Goal: Task Accomplishment & Management: Complete application form

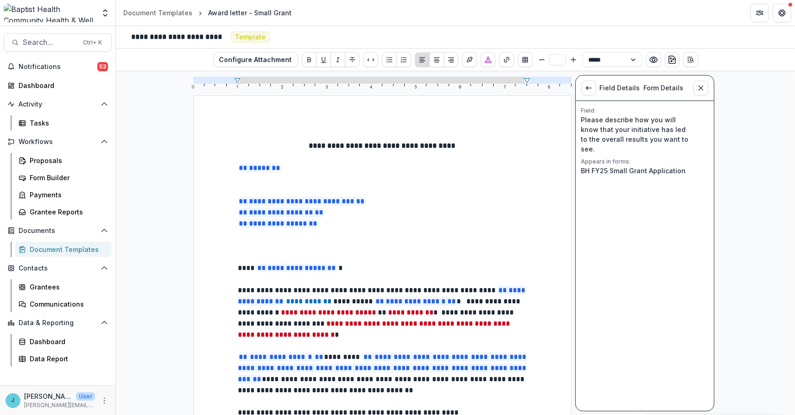
scroll to position [598, 0]
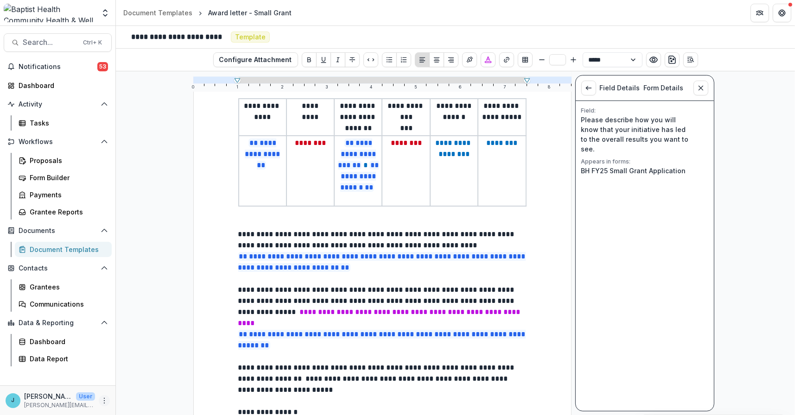
click at [104, 399] on circle "More" at bounding box center [104, 398] width 0 height 0
click at [35, 397] on p "[PERSON_NAME]" at bounding box center [48, 397] width 48 height 10
click at [33, 397] on p "[PERSON_NAME]" at bounding box center [48, 397] width 48 height 10
click at [38, 401] on p "[PERSON_NAME]" at bounding box center [48, 397] width 48 height 10
click at [76, 398] on p "User" at bounding box center [85, 397] width 19 height 8
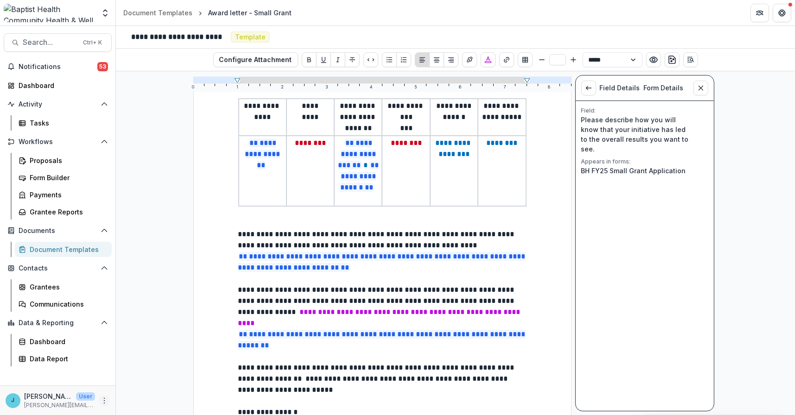
click at [105, 399] on icon "More" at bounding box center [104, 400] width 7 height 7
click at [146, 381] on link "User Settings" at bounding box center [165, 381] width 99 height 15
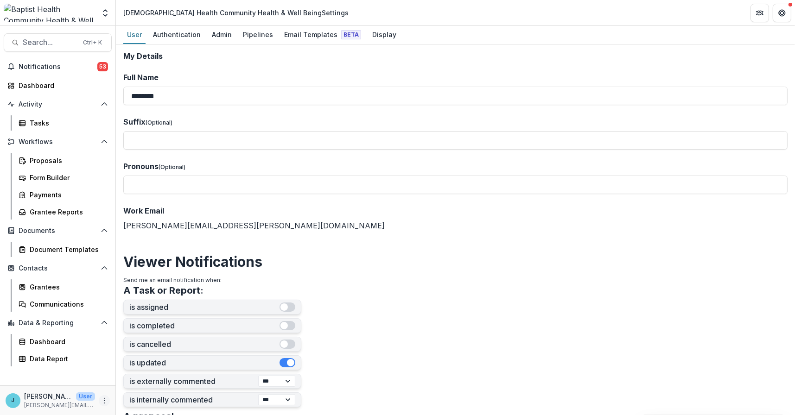
click at [104, 400] on icon "More" at bounding box center [104, 400] width 7 height 7
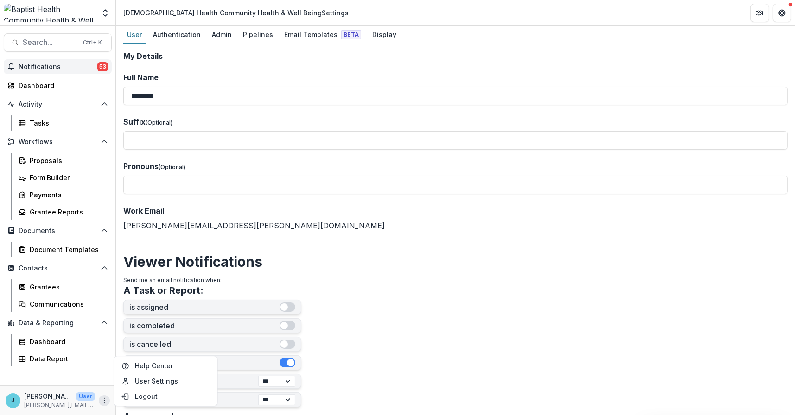
click at [47, 68] on span "Notifications" at bounding box center [58, 67] width 79 height 8
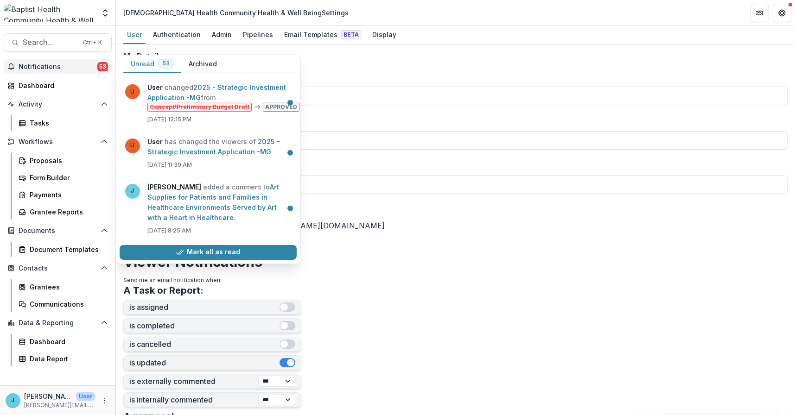
click at [43, 131] on div "Notifications 53 Unread 53 Archived U User changed 2025 - Strategic Investment …" at bounding box center [57, 222] width 115 height 326
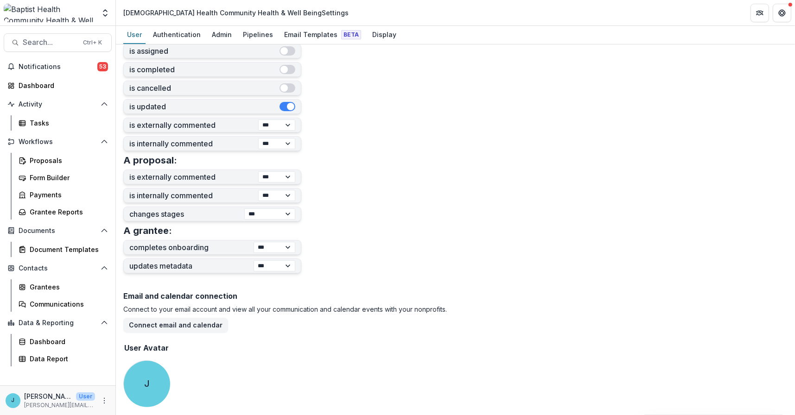
scroll to position [262, 0]
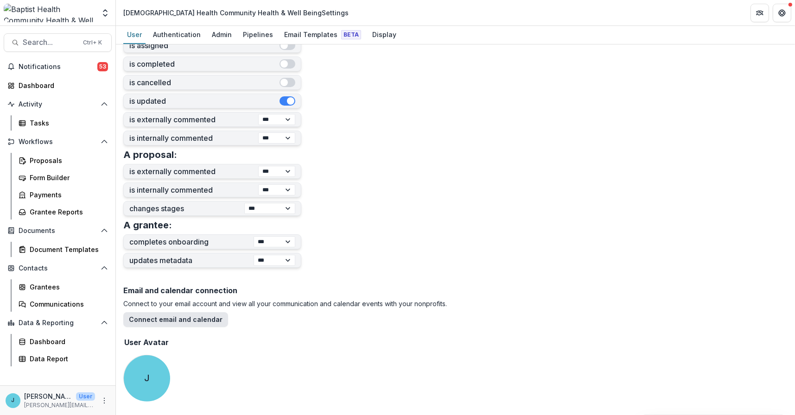
click at [162, 318] on button "Connect email and calendar" at bounding box center [175, 319] width 105 height 15
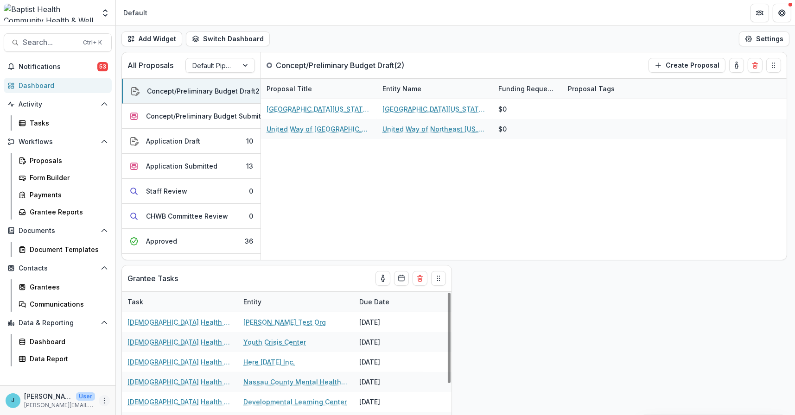
click at [105, 400] on icon "More" at bounding box center [104, 400] width 7 height 7
click at [141, 381] on link "User Settings" at bounding box center [165, 381] width 99 height 15
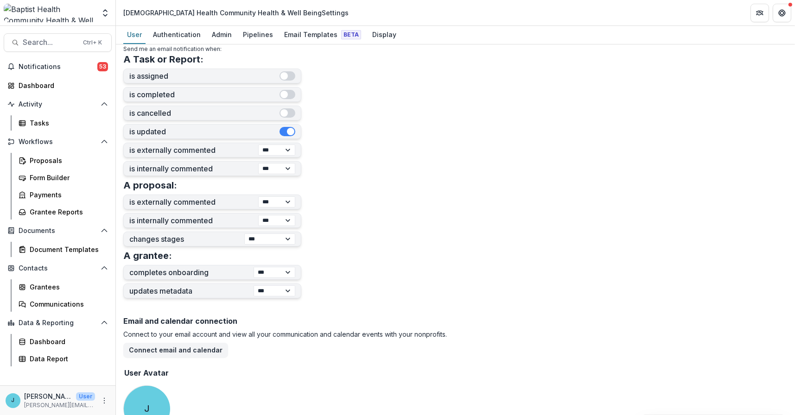
scroll to position [232, 0]
click at [353, 260] on form "**********" at bounding box center [455, 129] width 664 height 619
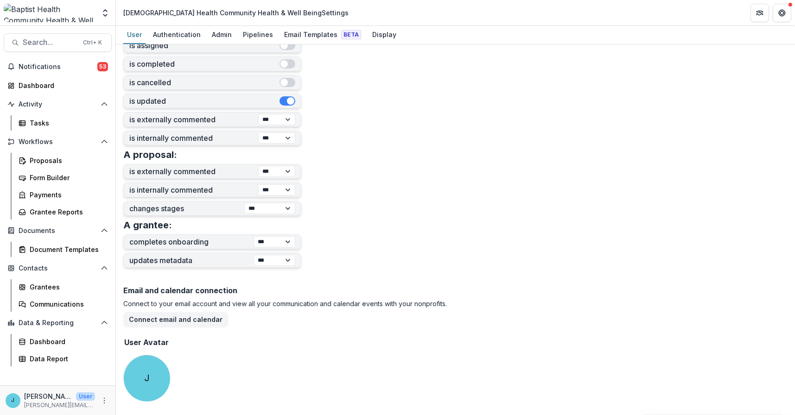
click at [330, 251] on form "**********" at bounding box center [455, 99] width 664 height 619
click at [46, 286] on div "Grantees" at bounding box center [67, 287] width 75 height 10
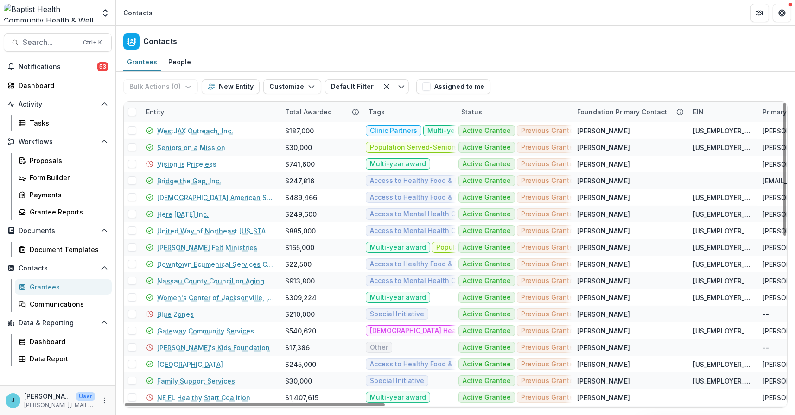
click at [161, 108] on div "Entity" at bounding box center [154, 112] width 29 height 10
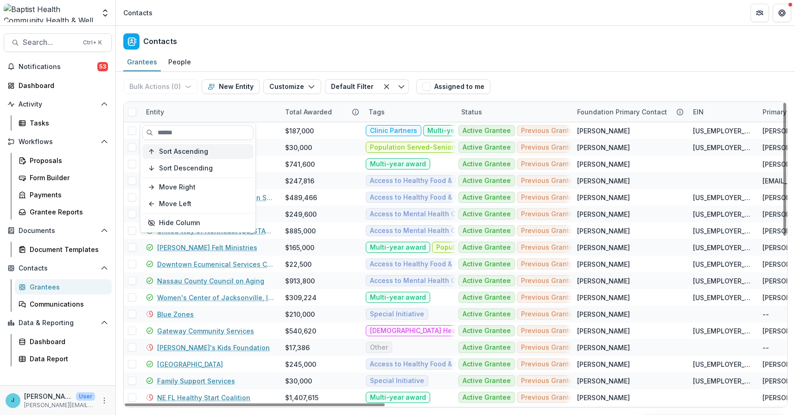
click at [161, 150] on span "Sort Ascending" at bounding box center [183, 152] width 49 height 8
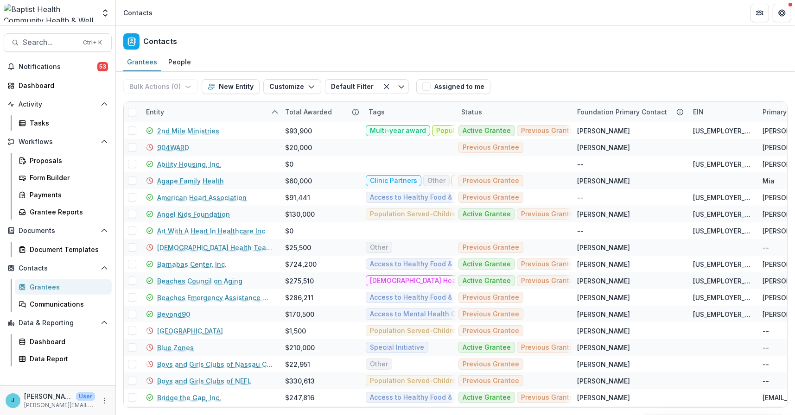
click at [239, 42] on div "Contacts" at bounding box center [455, 39] width 679 height 27
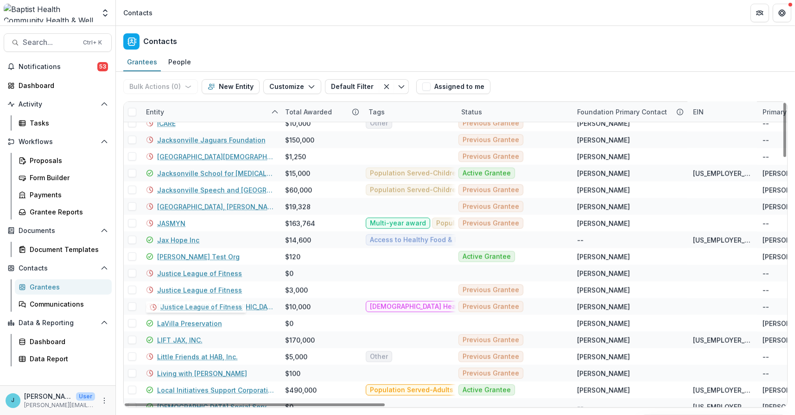
scroll to position [1112, 0]
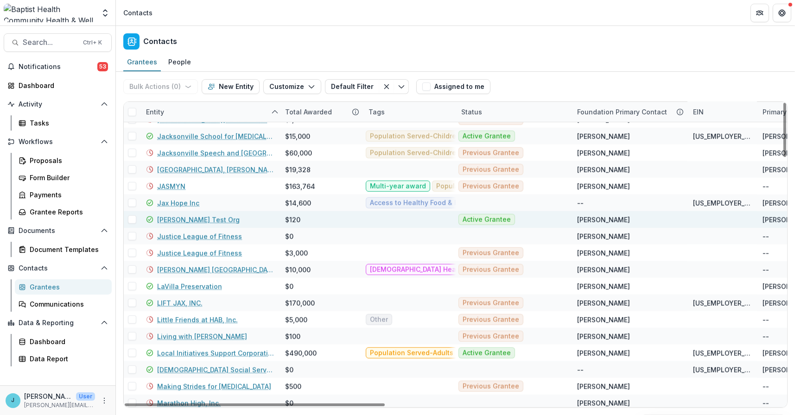
click at [186, 215] on link "[PERSON_NAME] Test Org" at bounding box center [198, 220] width 82 height 10
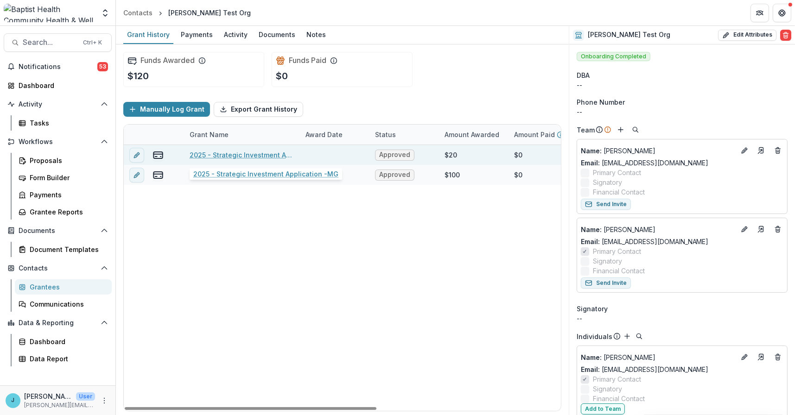
click at [205, 153] on link "2025 - Strategic Investment Application -MG" at bounding box center [242, 155] width 105 height 10
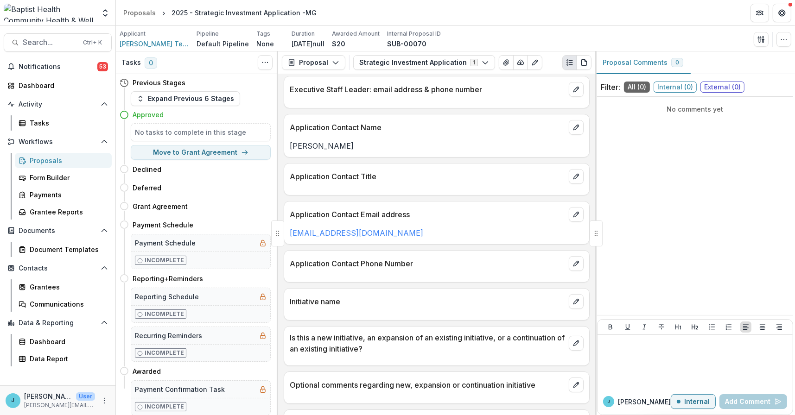
scroll to position [185, 0]
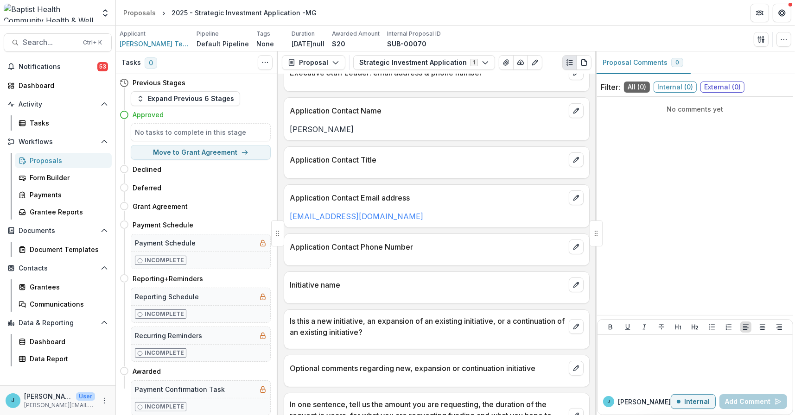
click at [307, 289] on p "Initiative name" at bounding box center [427, 284] width 275 height 11
click at [572, 285] on icon "edit" at bounding box center [575, 284] width 7 height 7
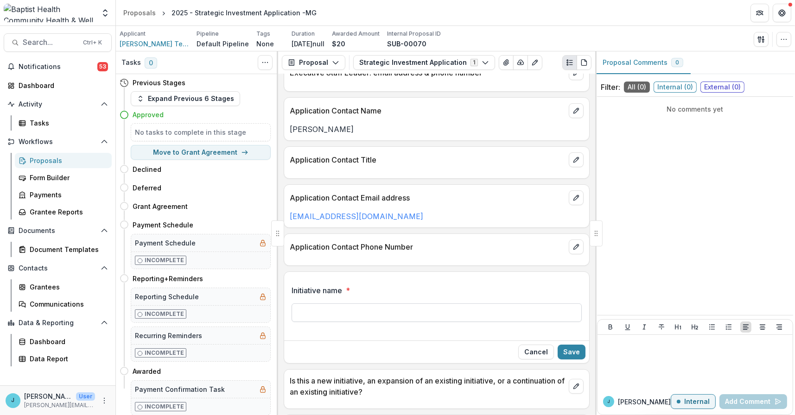
click at [322, 314] on input "Initiative name *" at bounding box center [436, 313] width 290 height 19
drag, startPoint x: 324, startPoint y: 311, endPoint x: 381, endPoint y: 309, distance: 56.6
click at [381, 309] on input "**********" at bounding box center [436, 313] width 290 height 19
type input "**********"
click at [571, 349] on button "Save" at bounding box center [571, 352] width 28 height 15
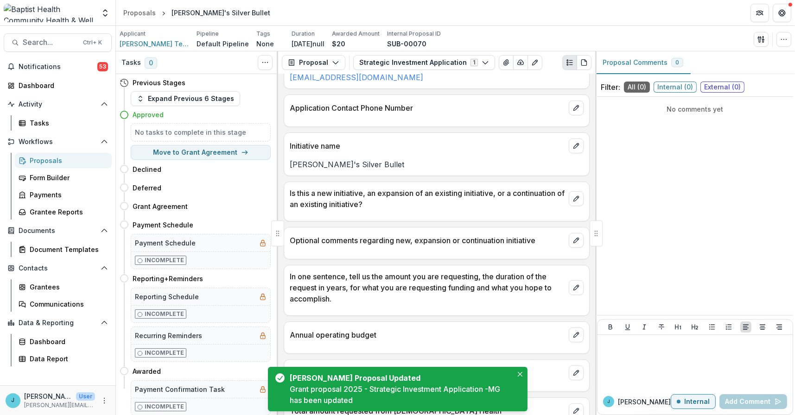
scroll to position [417, 0]
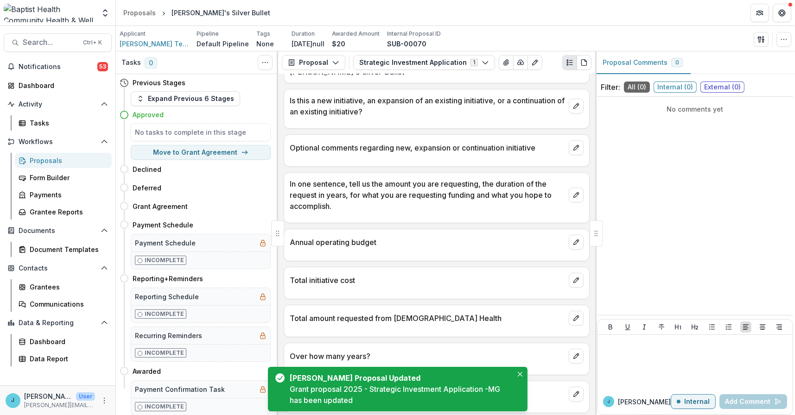
click at [334, 288] on div at bounding box center [436, 291] width 305 height 6
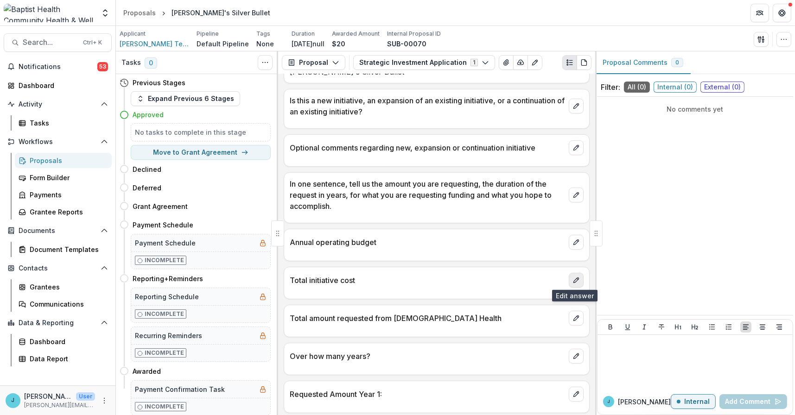
click at [575, 278] on icon "edit" at bounding box center [575, 280] width 5 height 5
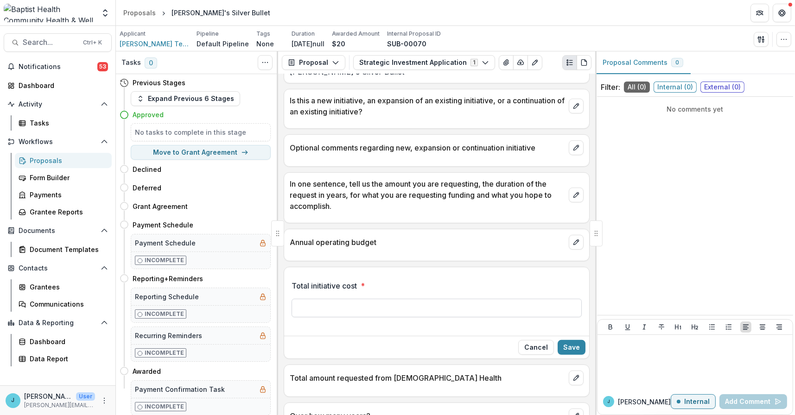
click at [313, 303] on input "Total initiative cost *" at bounding box center [436, 308] width 290 height 19
type input "********"
click at [575, 343] on button "Save" at bounding box center [571, 347] width 28 height 15
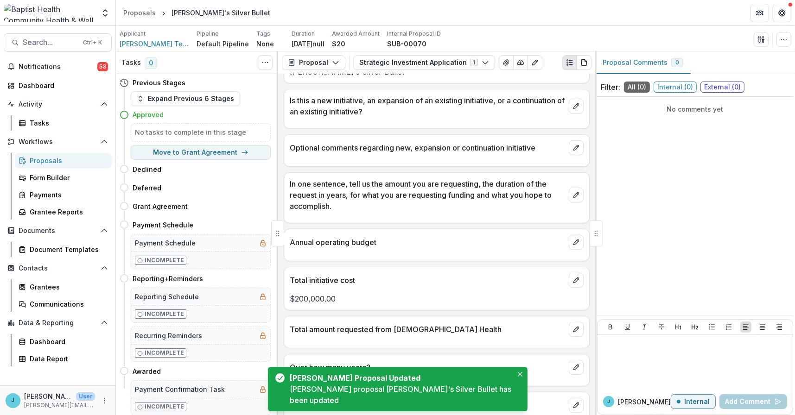
click at [304, 337] on div at bounding box center [436, 340] width 305 height 6
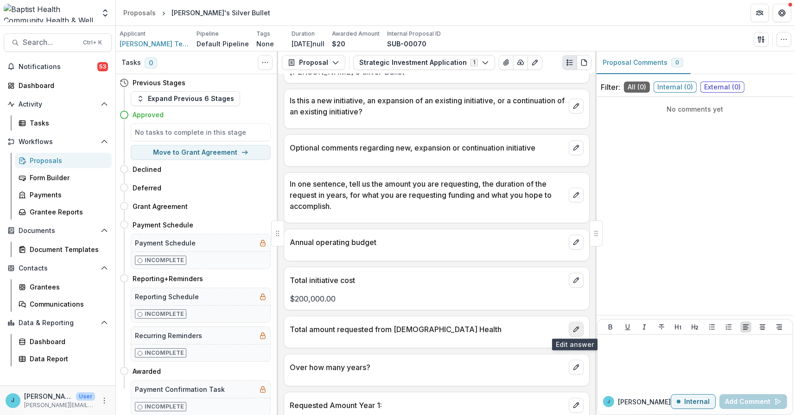
click at [572, 326] on icon "edit" at bounding box center [575, 329] width 7 height 7
